Goal: Task Accomplishment & Management: Use online tool/utility

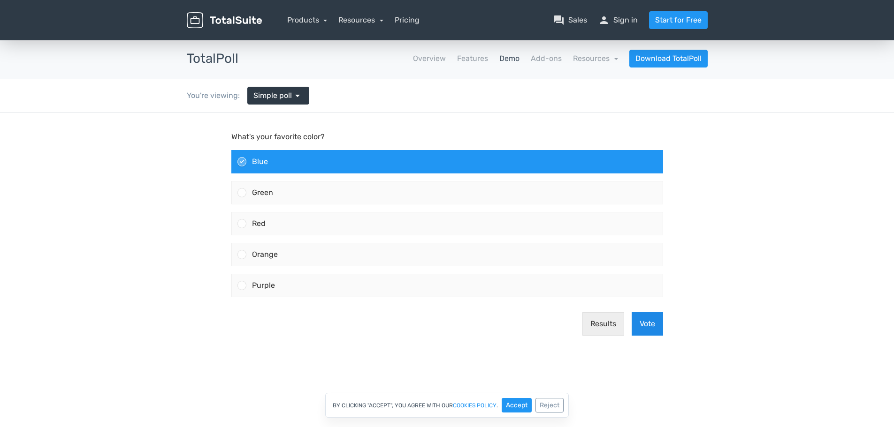
click at [656, 326] on button "Vote" at bounding box center [646, 323] width 31 height 23
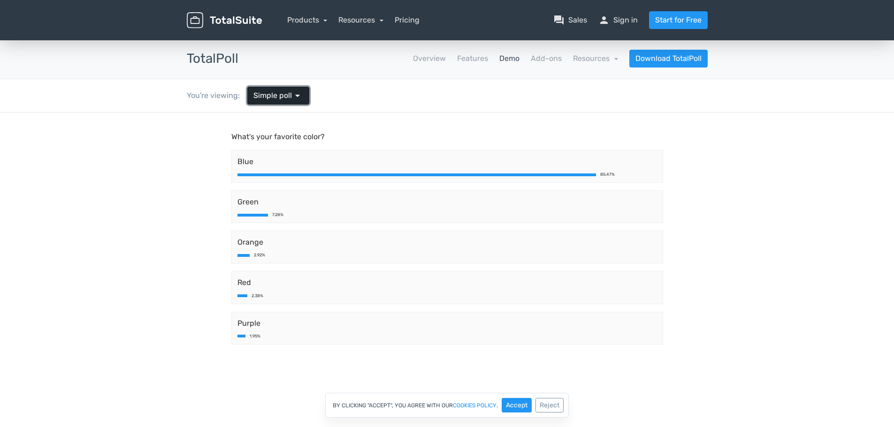
click at [286, 97] on span "Simple poll" at bounding box center [272, 95] width 38 height 11
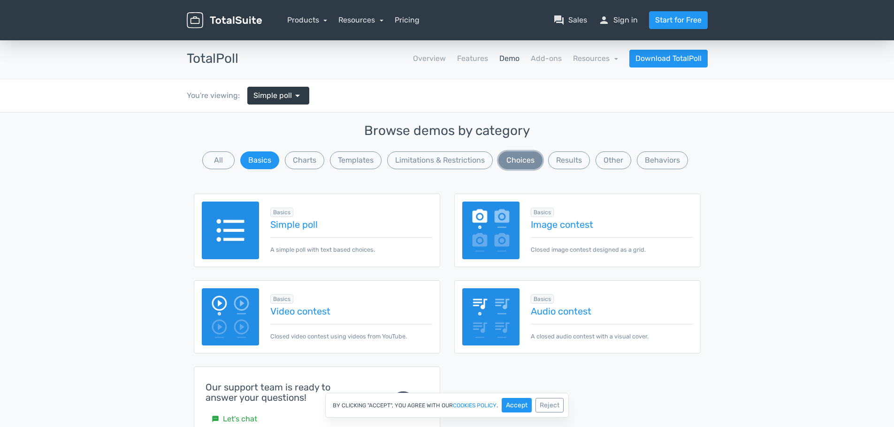
click at [523, 167] on button "Choices" at bounding box center [520, 161] width 44 height 18
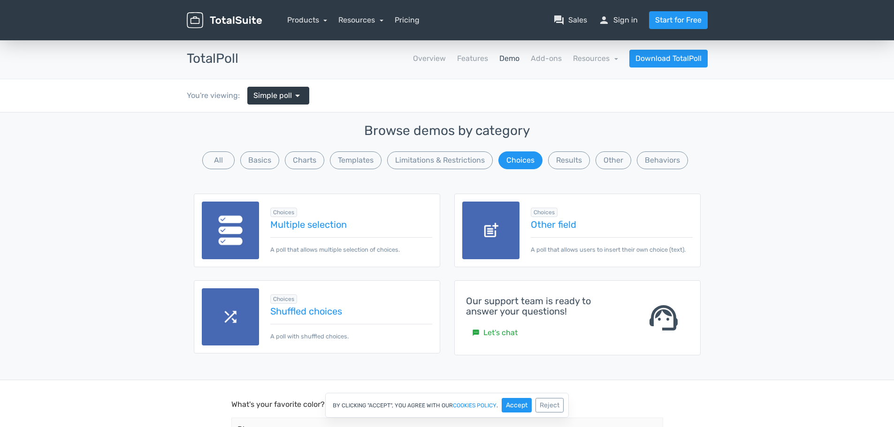
click at [247, 242] on img at bounding box center [231, 231] width 58 height 58
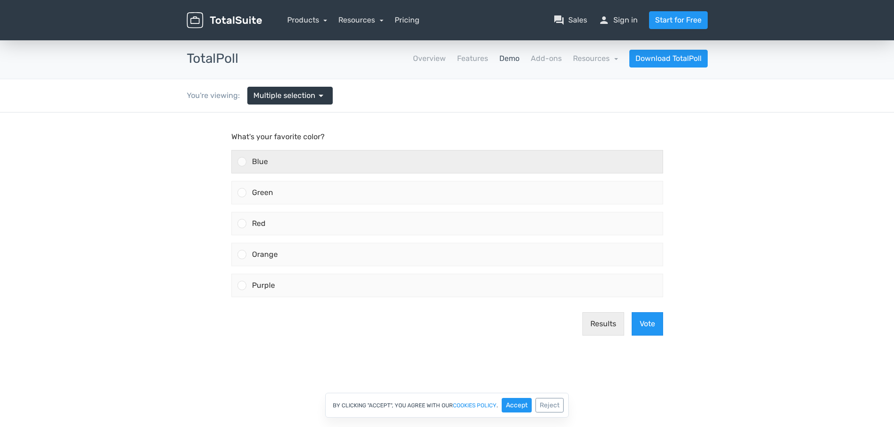
click at [633, 161] on div "Blue" at bounding box center [454, 162] width 416 height 23
click at [242, 162] on input "Blue" at bounding box center [242, 162] width 0 height 0
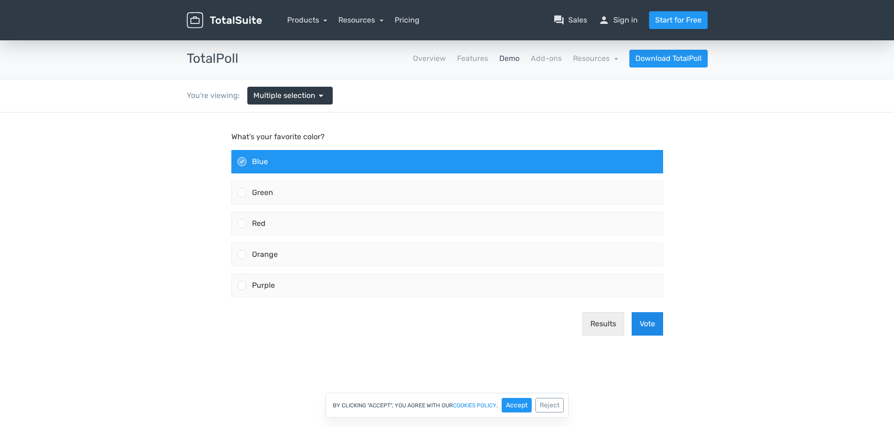
click at [654, 323] on button "Vote" at bounding box center [646, 323] width 31 height 23
